Goal: Task Accomplishment & Management: Use online tool/utility

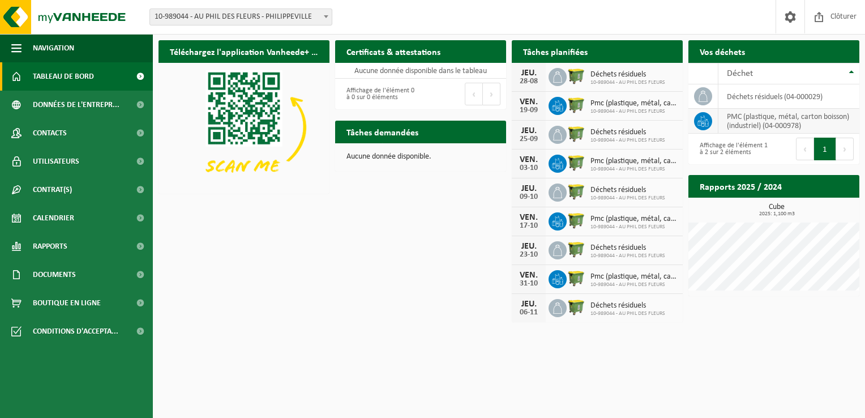
click at [781, 121] on td "PMC (plastique, métal, carton boisson) (industriel) (04-000978)" at bounding box center [788, 121] width 141 height 25
click at [816, 127] on td "PMC (plastique, métal, carton boisson) (industriel) (04-000978)" at bounding box center [788, 121] width 141 height 25
click at [749, 153] on div "Affichage de l'élément 1 à 2 sur 2 éléments" at bounding box center [731, 148] width 74 height 25
click at [768, 126] on td "PMC (plastique, métal, carton boisson) (industriel) (04-000978)" at bounding box center [788, 121] width 141 height 25
click at [700, 119] on icon at bounding box center [702, 120] width 11 height 11
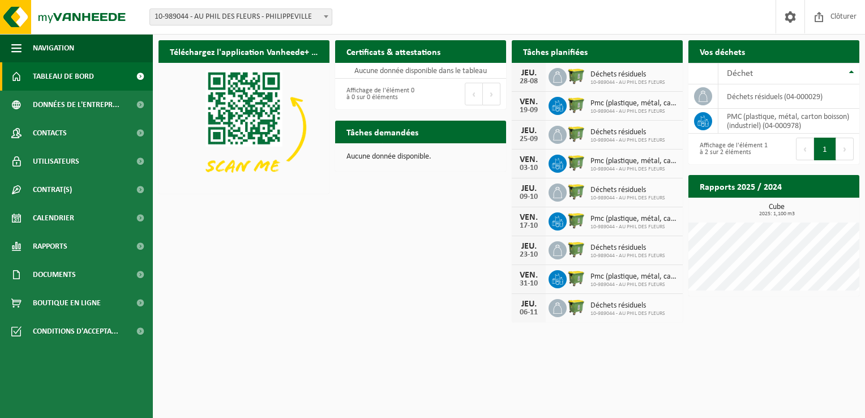
click at [66, 74] on span "Tableau de bord" at bounding box center [63, 76] width 61 height 28
click at [721, 121] on td "PMC (plastique, métal, carton boisson) (industriel) (04-000978)" at bounding box center [788, 121] width 141 height 25
click at [670, 121] on div "JEU. 25-09 Déchets résiduels 10-989044 - AU PHIL DES FLEURS" at bounding box center [597, 135] width 171 height 29
click at [693, 118] on td at bounding box center [703, 121] width 30 height 25
click at [718, 138] on div "Affichage de l'élément 1 à 2 sur 2 éléments" at bounding box center [731, 148] width 74 height 25
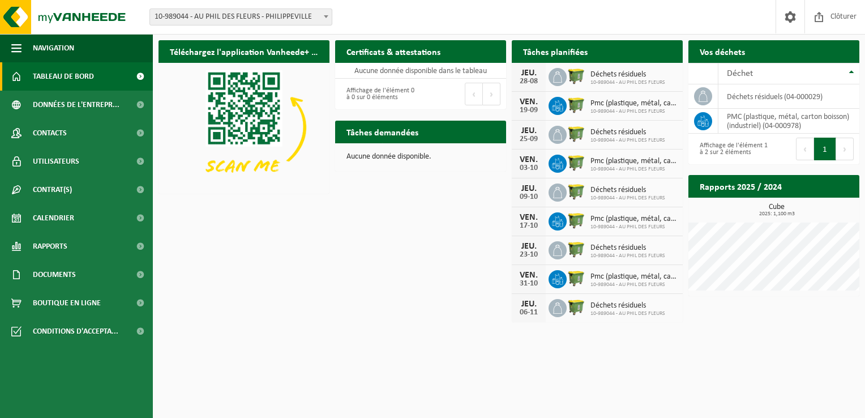
click at [722, 144] on div "Affichage de l'élément 1 à 2 sur 2 éléments" at bounding box center [731, 148] width 74 height 25
click at [763, 190] on h2 "Rapports 2025 / 2024" at bounding box center [740, 186] width 105 height 22
click at [774, 205] on h3 "Cube 2025: 1,100 m3" at bounding box center [776, 210] width 165 height 14
click at [781, 218] on div "Cube 2025: 1,100 m3" at bounding box center [773, 246] width 171 height 87
click at [768, 211] on span "2025: 1,100 m3" at bounding box center [776, 214] width 165 height 6
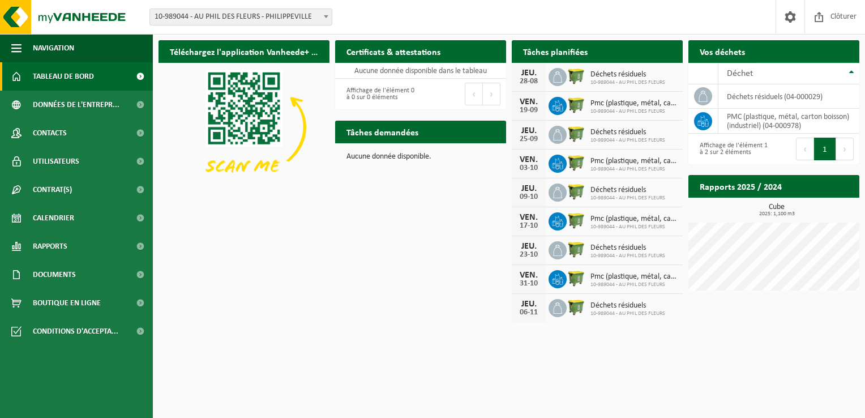
click at [811, 70] on span "Demander un transport" at bounding box center [802, 73] width 74 height 7
